Goal: Transaction & Acquisition: Purchase product/service

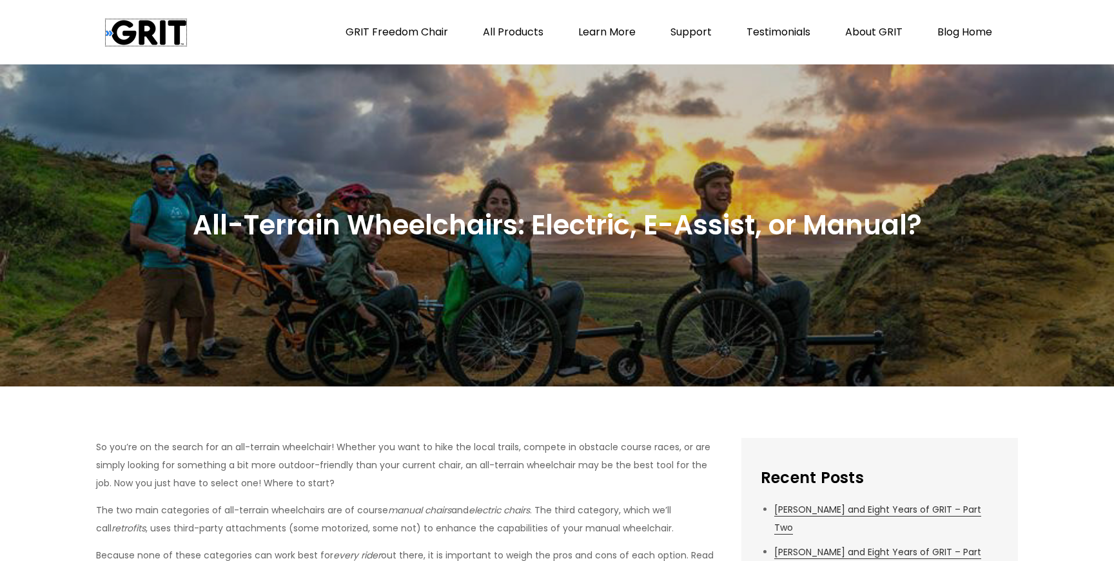
click at [156, 25] on img at bounding box center [146, 32] width 81 height 26
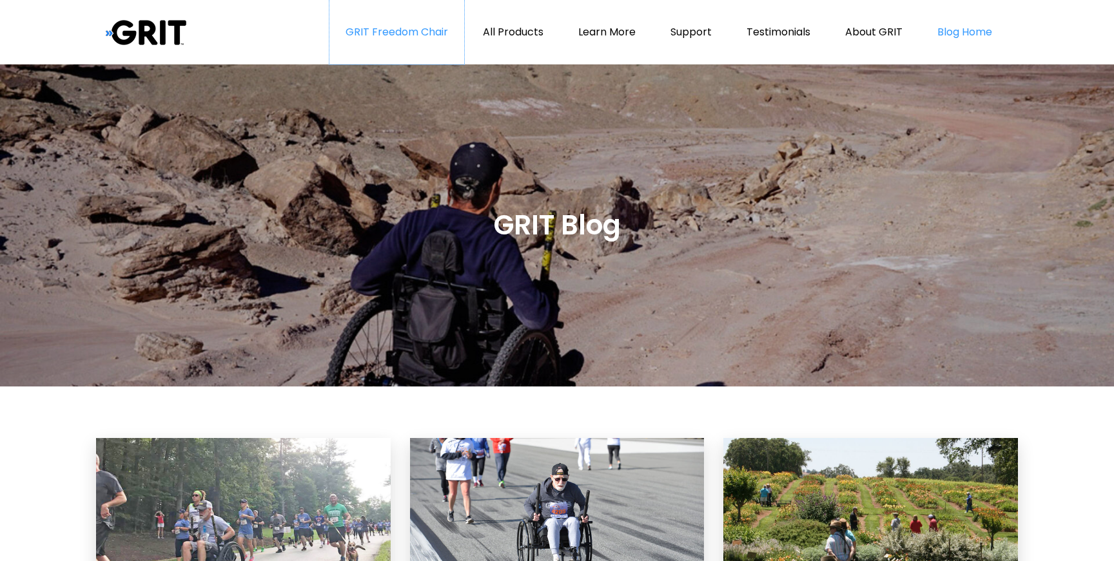
click at [402, 38] on link "GRIT Freedom Chair" at bounding box center [396, 32] width 135 height 64
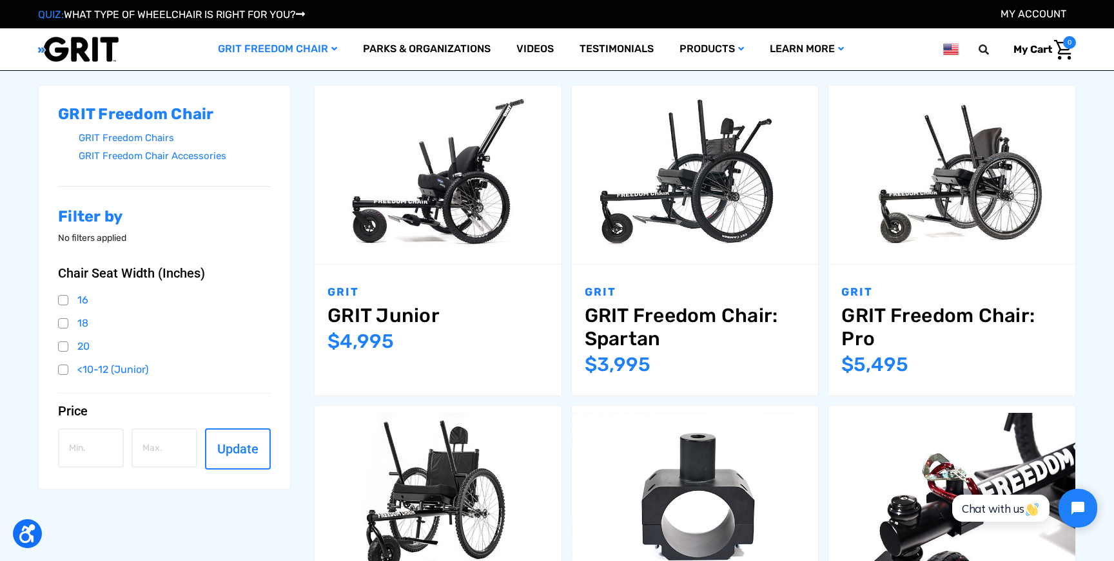
scroll to position [200, 0]
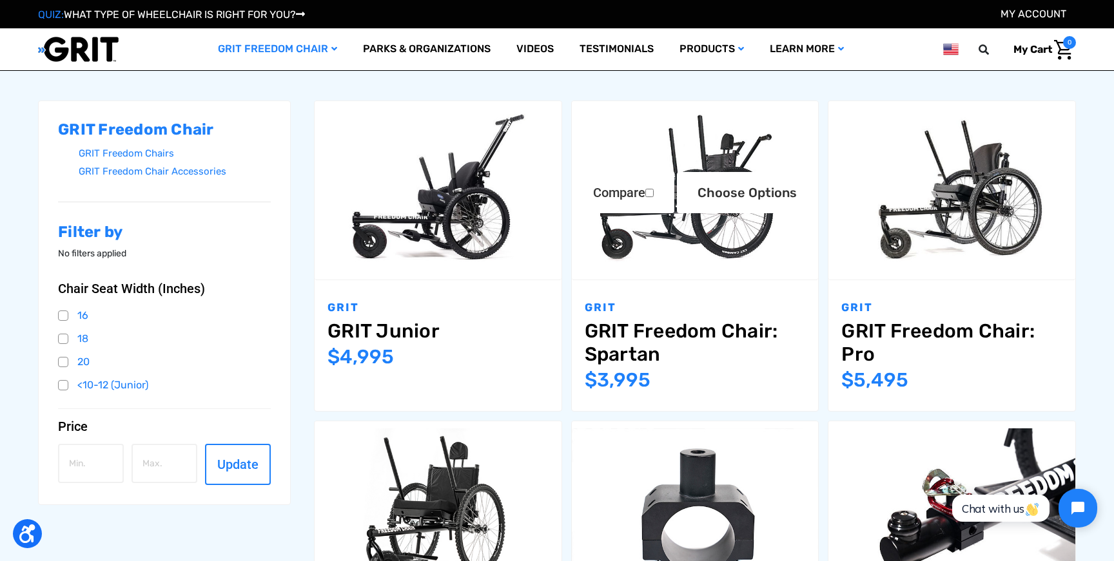
click at [691, 322] on link "GRIT Freedom Chair: Spartan" at bounding box center [695, 343] width 221 height 46
